Goal: Transaction & Acquisition: Purchase product/service

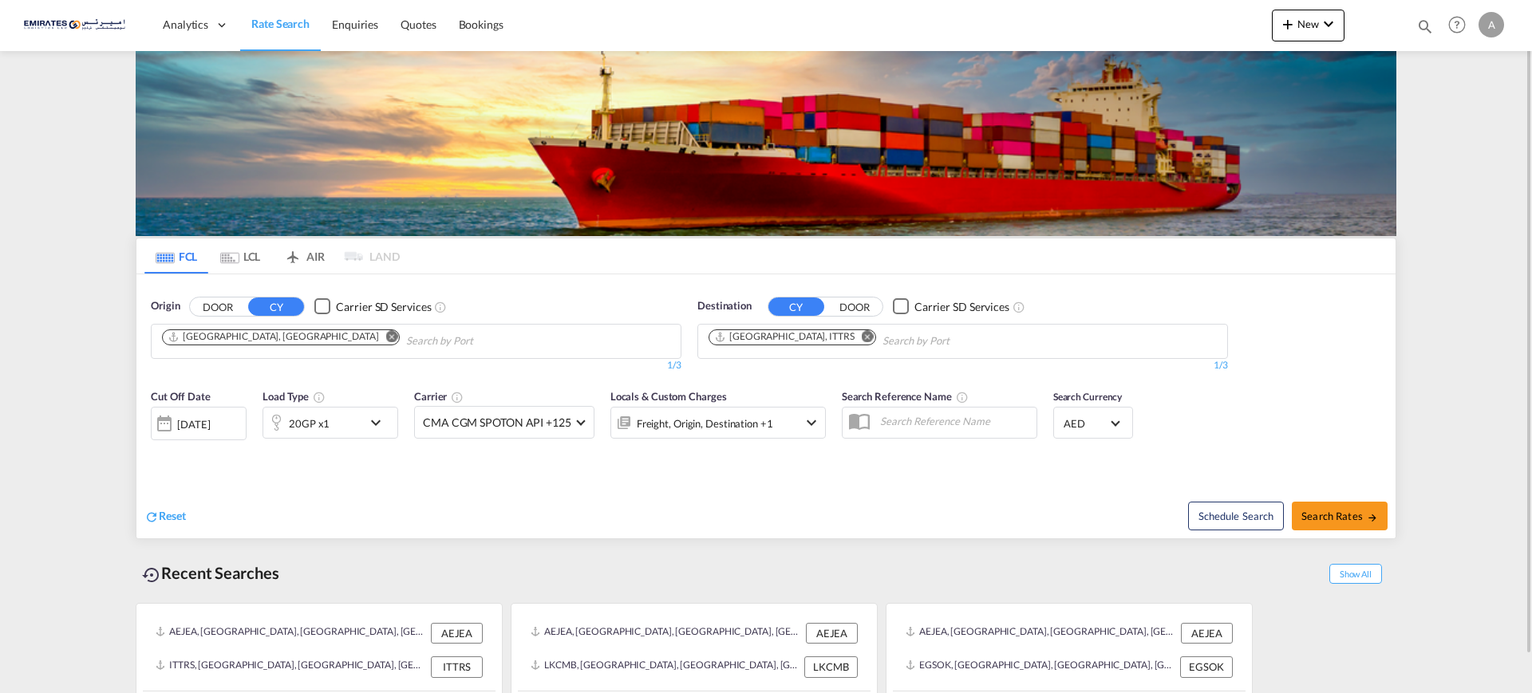
click at [862, 335] on md-icon "Remove" at bounding box center [868, 336] width 12 height 12
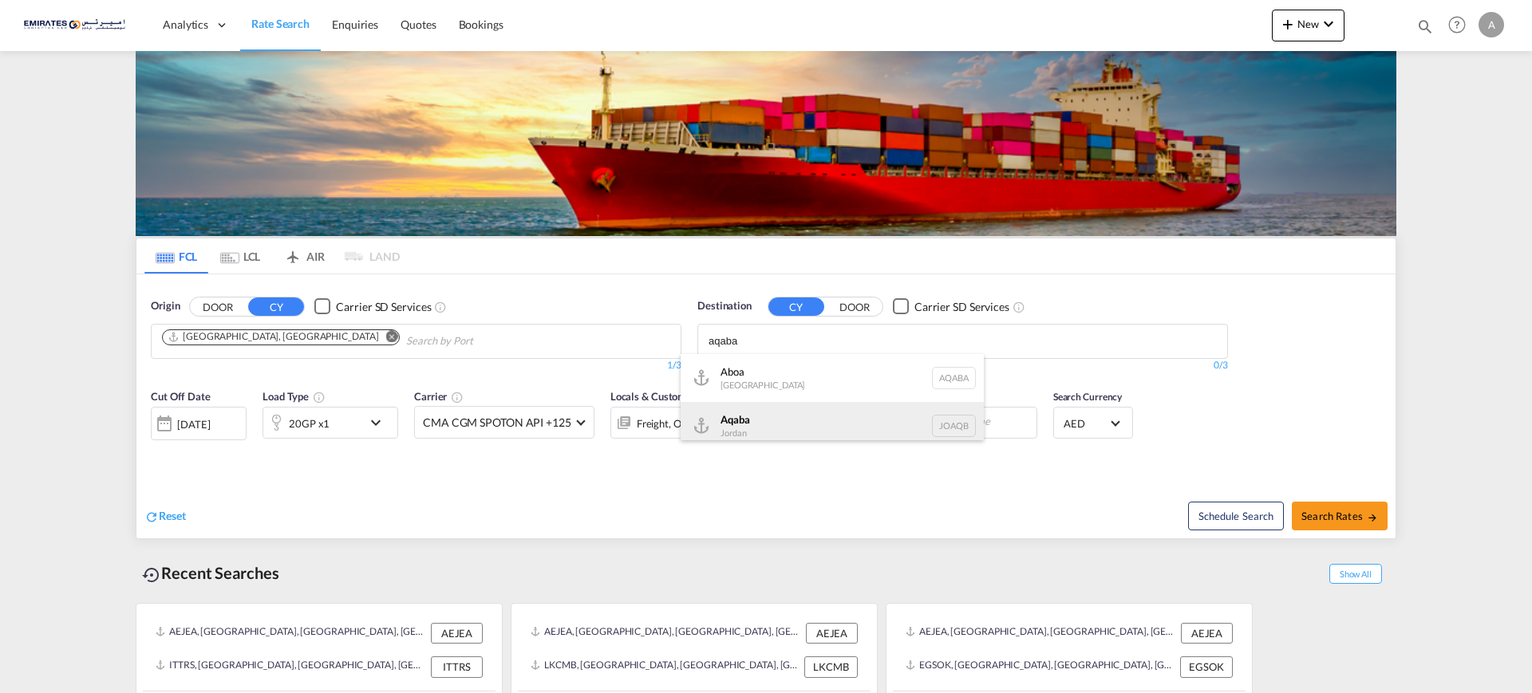
type input "aqaba"
click at [738, 419] on div "Aqaba Jordan JOAQB" at bounding box center [832, 426] width 303 height 48
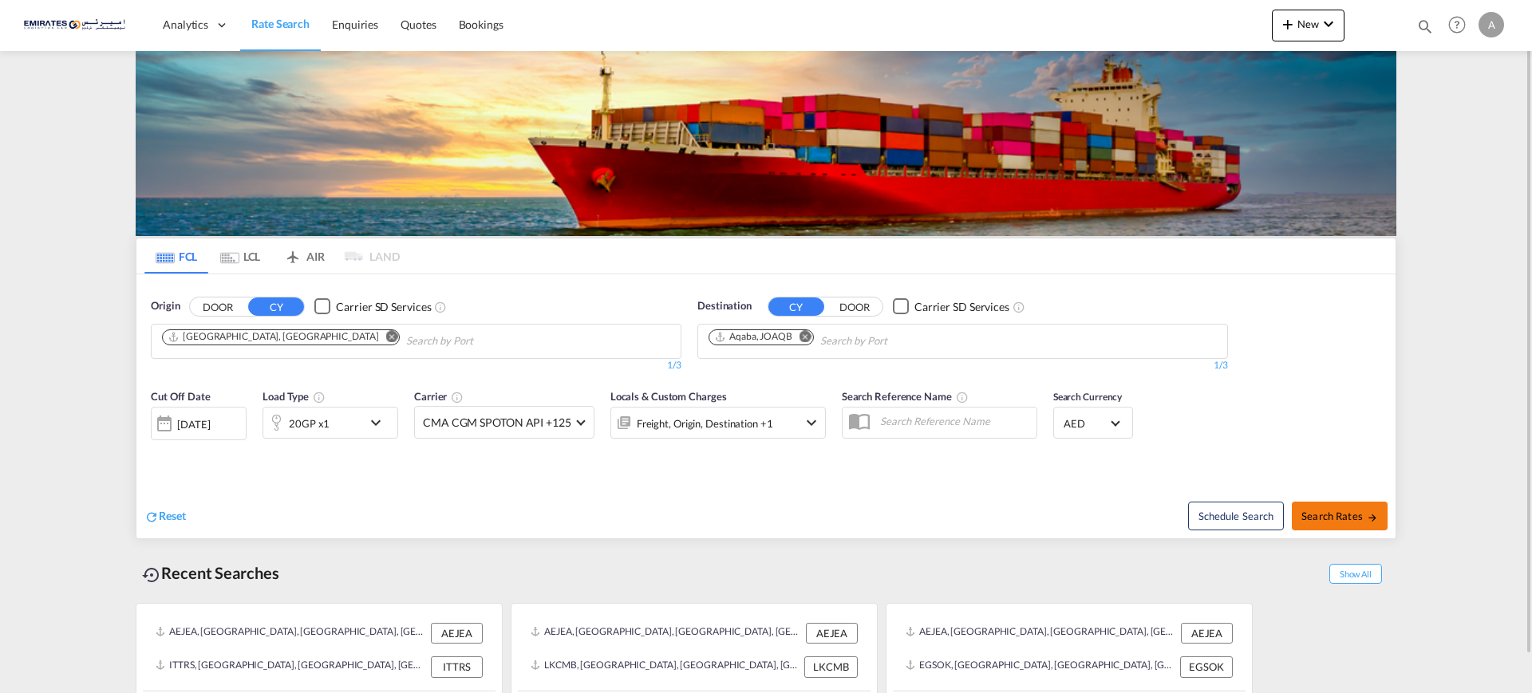
click at [1346, 511] on span "Search Rates" at bounding box center [1339, 516] width 77 height 13
type input "AEJEA to JOAQB / [DATE]"
